Goal: Transaction & Acquisition: Purchase product/service

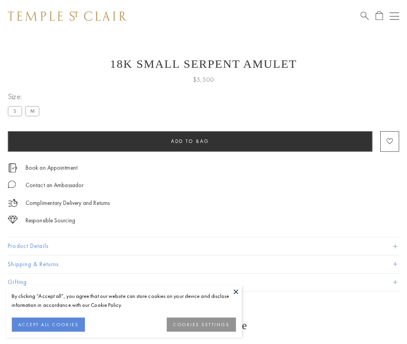
scroll to position [3, 0]
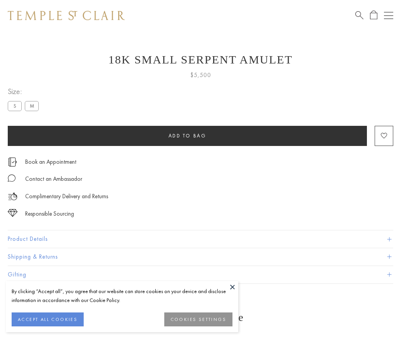
click at [187, 136] on span "Add to bag" at bounding box center [188, 136] width 38 height 7
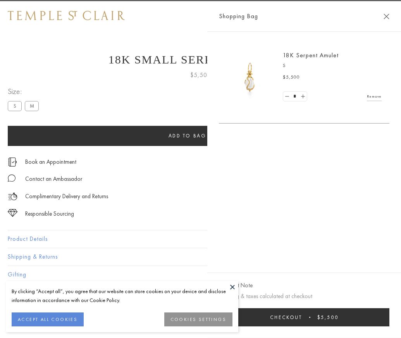
click at [302, 321] on span "Checkout" at bounding box center [286, 317] width 32 height 7
